Goal: Task Accomplishment & Management: Use online tool/utility

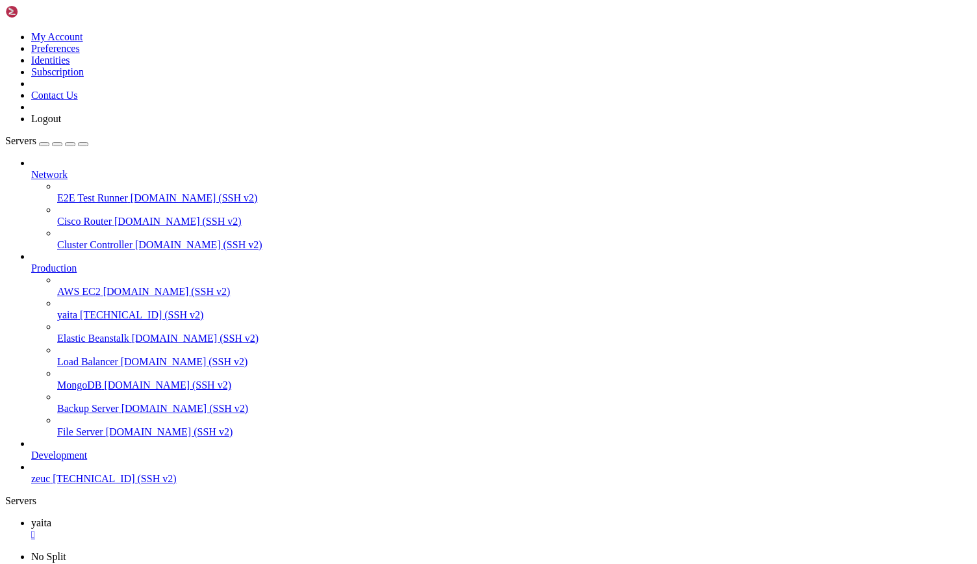
scroll to position [6, 1]
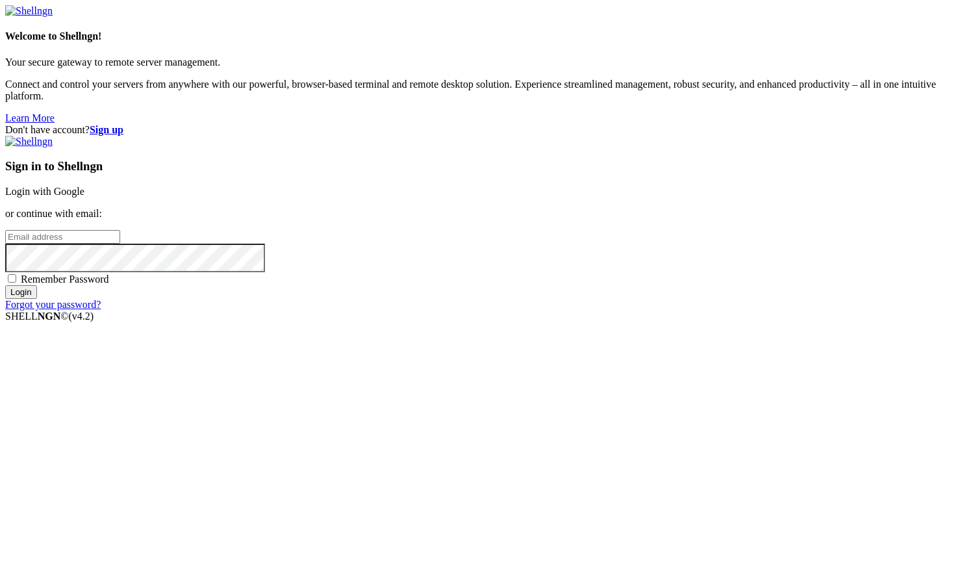
click at [84, 197] on link "Login with Google" at bounding box center [44, 191] width 79 height 11
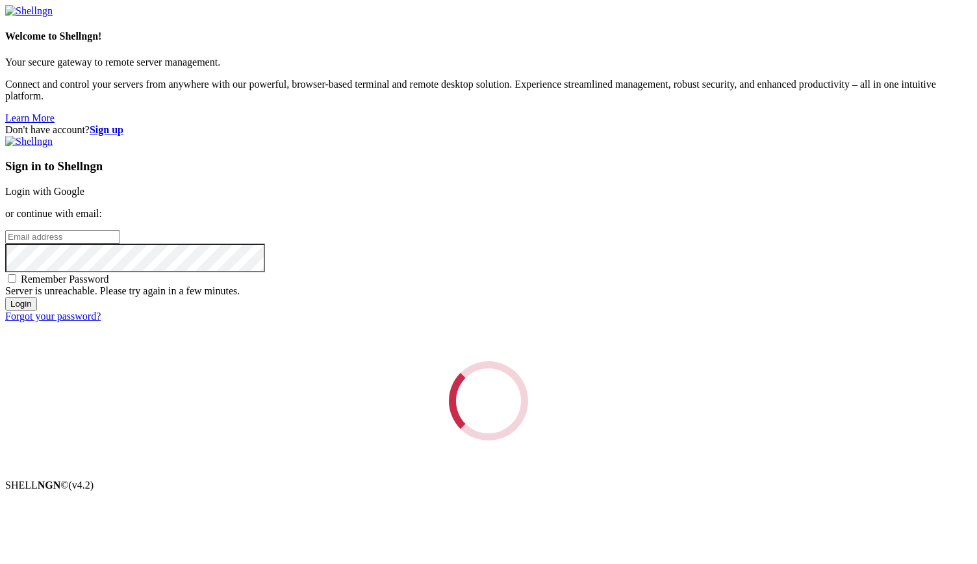
click at [566, 361] on div "Loading..." at bounding box center [488, 400] width 967 height 79
click at [84, 197] on link "Login with Google" at bounding box center [44, 191] width 79 height 11
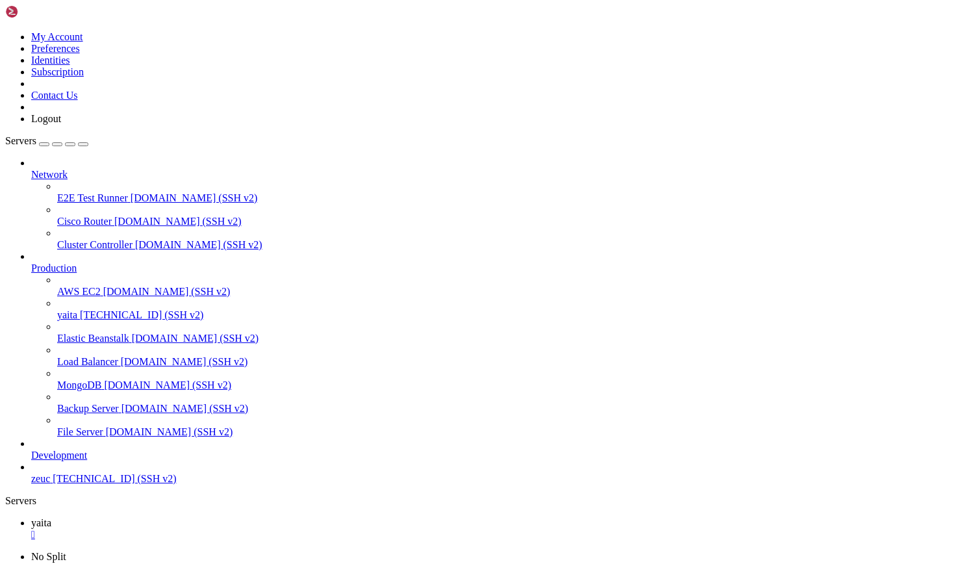
scroll to position [38545, 0]
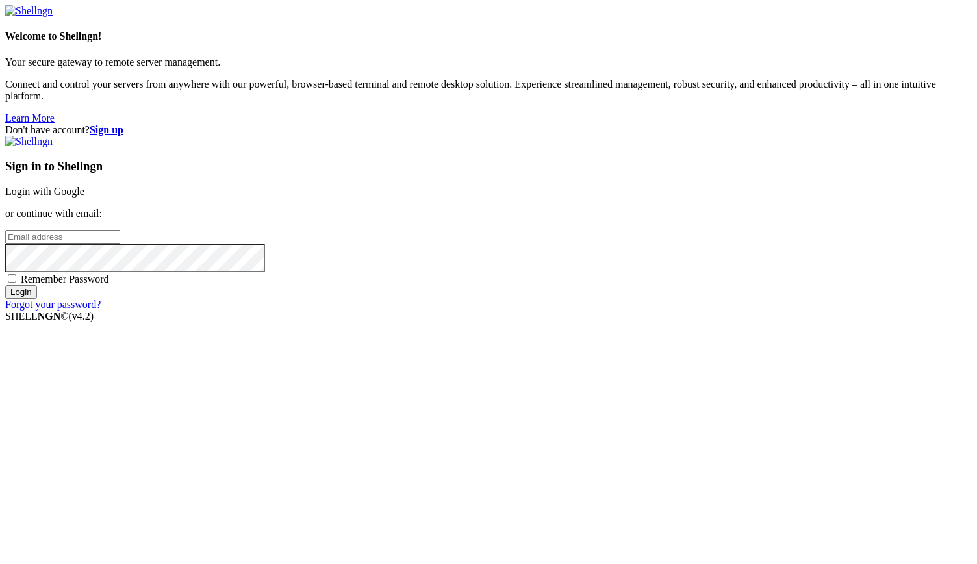
click at [37, 299] on input "Login" at bounding box center [21, 292] width 32 height 14
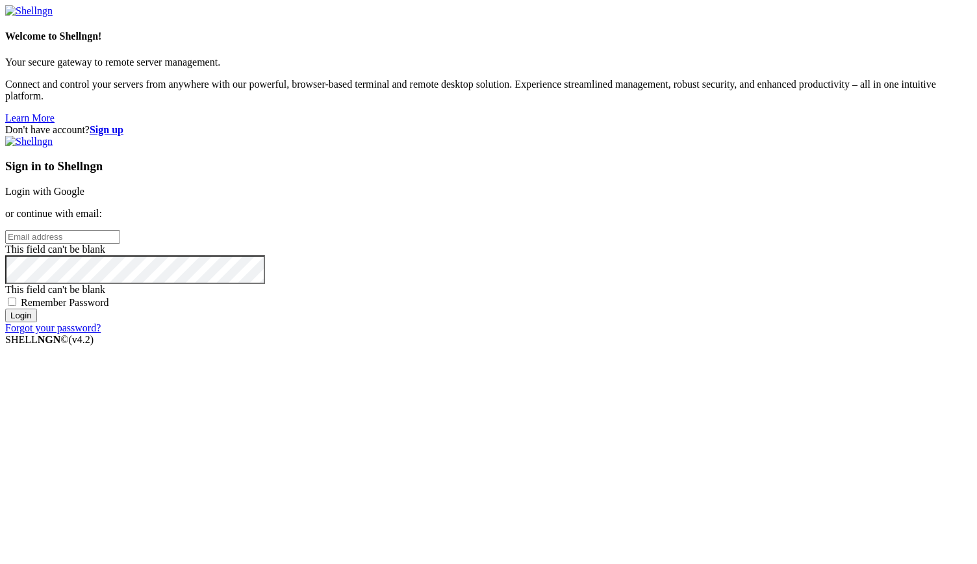
click at [84, 187] on link "Login with Google" at bounding box center [44, 191] width 79 height 11
click at [84, 188] on link "Login with Google" at bounding box center [44, 191] width 79 height 11
click at [84, 186] on link "Login with Google" at bounding box center [44, 191] width 79 height 11
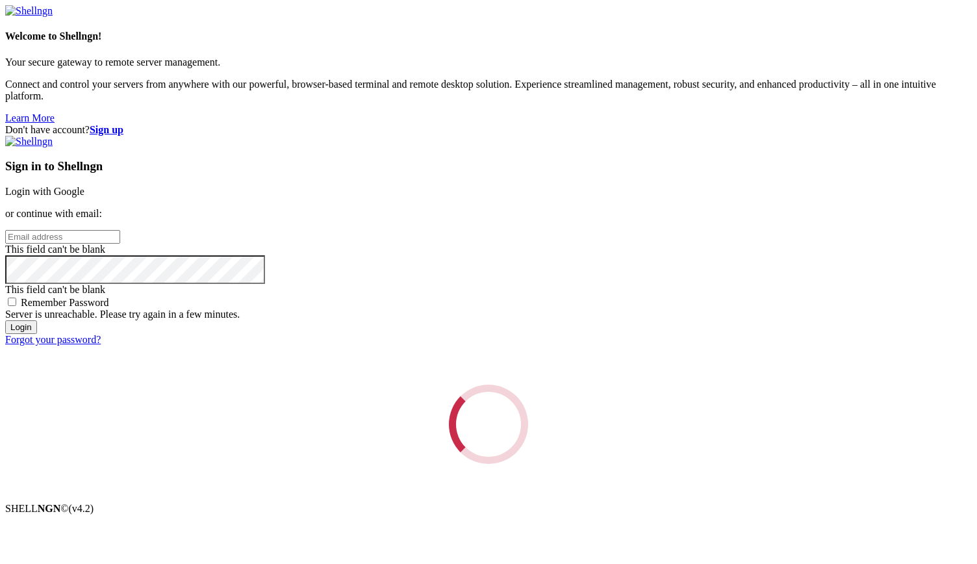
click at [654, 385] on div "Loading..." at bounding box center [488, 424] width 967 height 79
click at [84, 186] on link "Login with Google" at bounding box center [44, 191] width 79 height 11
